Goal: Task Accomplishment & Management: Manage account settings

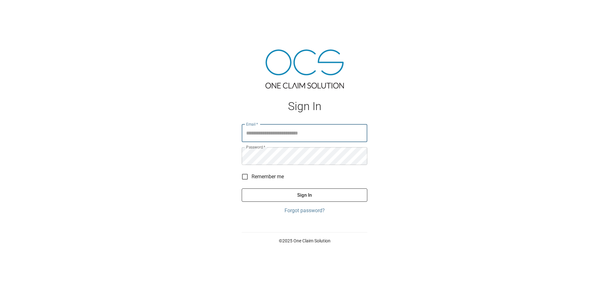
type input "**********"
click at [305, 196] on button "Sign In" at bounding box center [305, 195] width 126 height 13
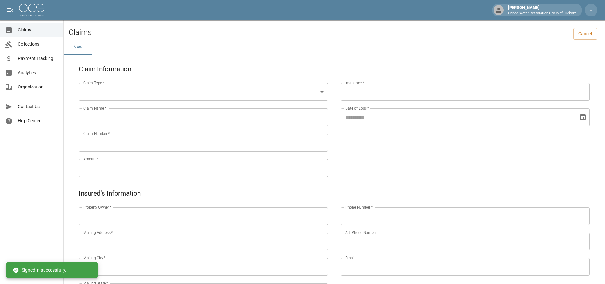
click at [32, 32] on span "Claims" at bounding box center [38, 30] width 40 height 7
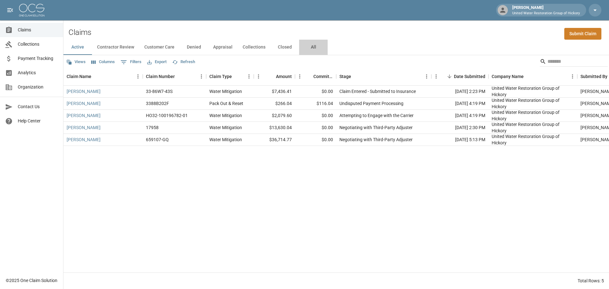
click at [316, 51] on button "All" at bounding box center [313, 47] width 29 height 15
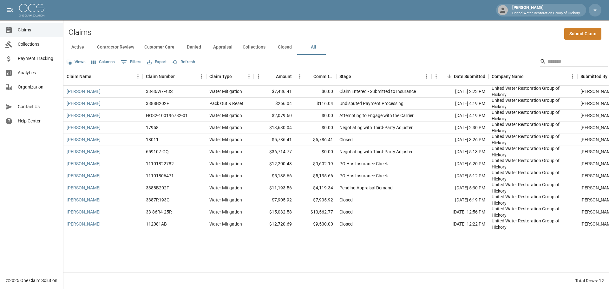
click at [411, 256] on div "Maria Beiza 33-86W7-43S Water Mitigation $7,436.41 $0.00 Claim Entered - Submit…" at bounding box center [360, 179] width 594 height 187
click at [374, 32] on div "Claims Submit Claim" at bounding box center [336, 29] width 546 height 19
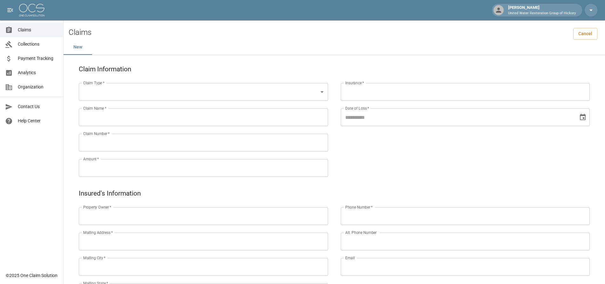
click at [29, 27] on span "Claims" at bounding box center [38, 30] width 40 height 7
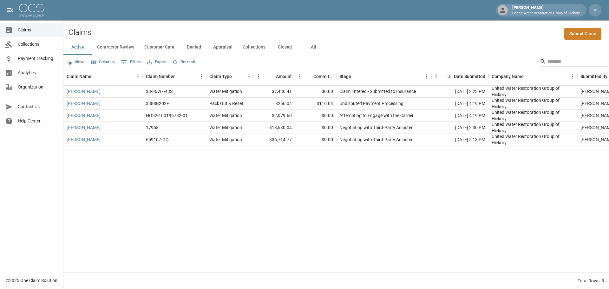
click at [159, 32] on div "Claims Submit Claim" at bounding box center [336, 29] width 546 height 19
click at [366, 31] on div "Claims Submit Claim" at bounding box center [336, 29] width 546 height 19
click at [373, 53] on div "Active Contractor Review Customer Care Denied Appraisal Collections Closed All" at bounding box center [336, 47] width 546 height 15
click at [386, 41] on div "Active Contractor Review Customer Care Denied Appraisal Collections Closed All" at bounding box center [336, 47] width 546 height 15
click at [369, 28] on div "Claims Submit Claim" at bounding box center [336, 29] width 546 height 19
